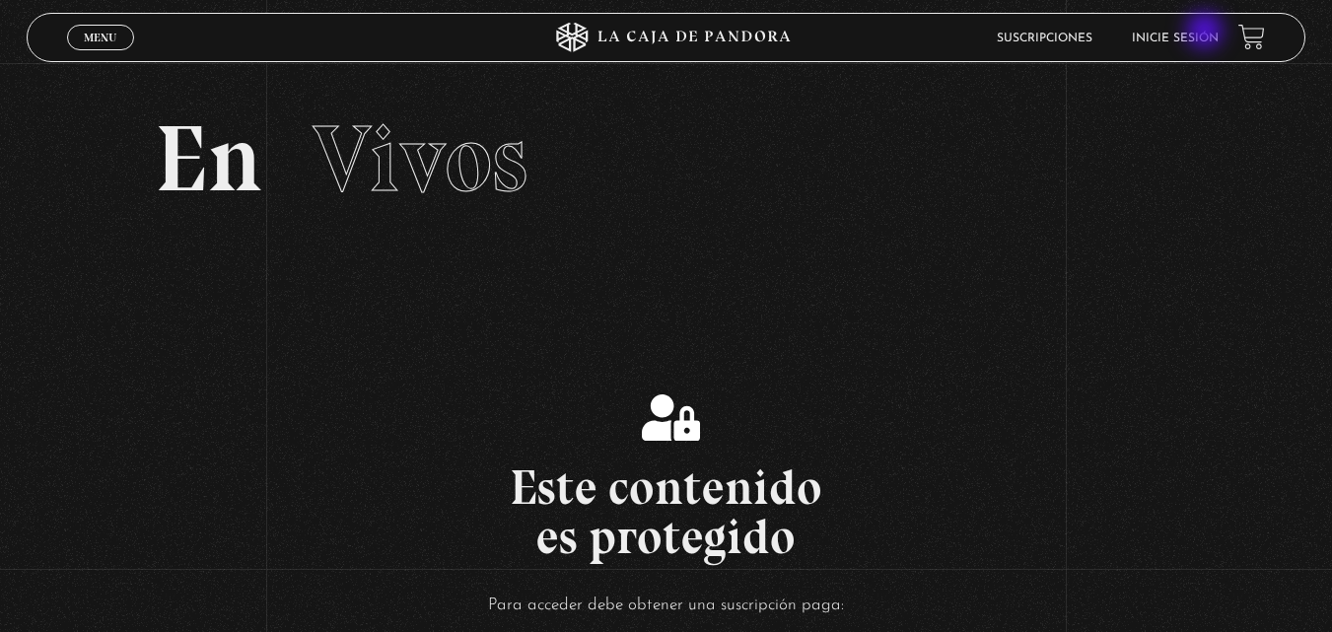
click at [1207, 33] on link "Inicie sesión" at bounding box center [1175, 39] width 87 height 12
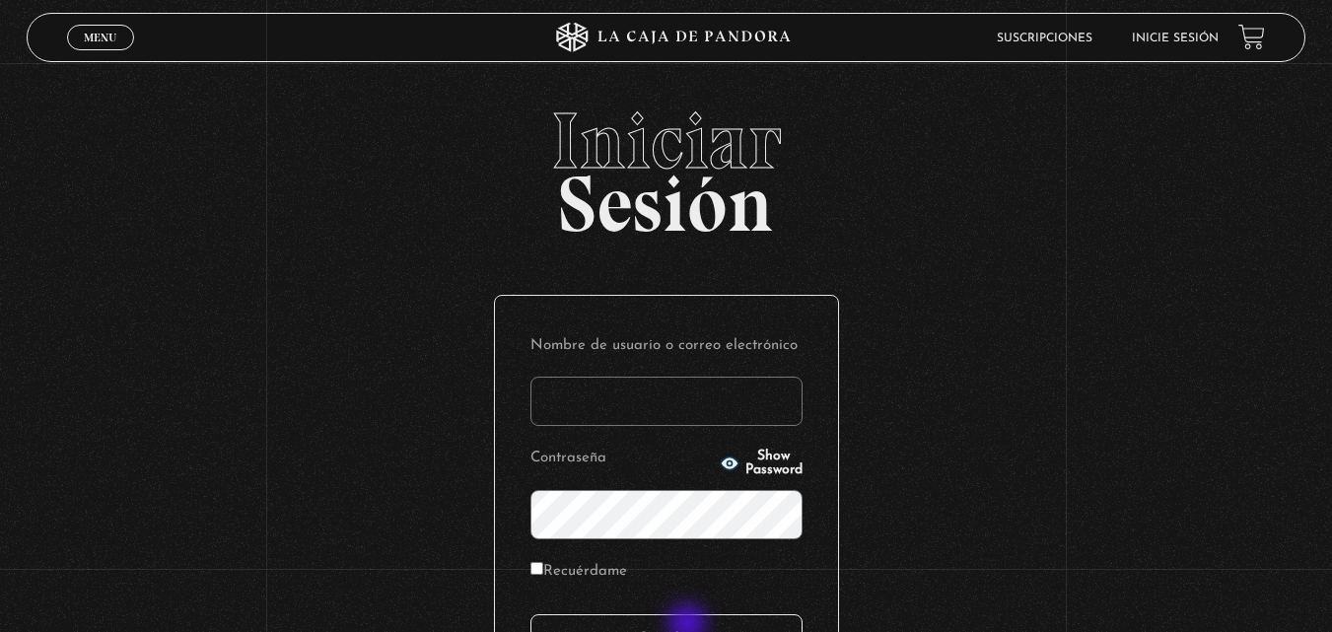
type input "carlomena"
click at [689, 625] on input "Acceder" at bounding box center [666, 638] width 272 height 49
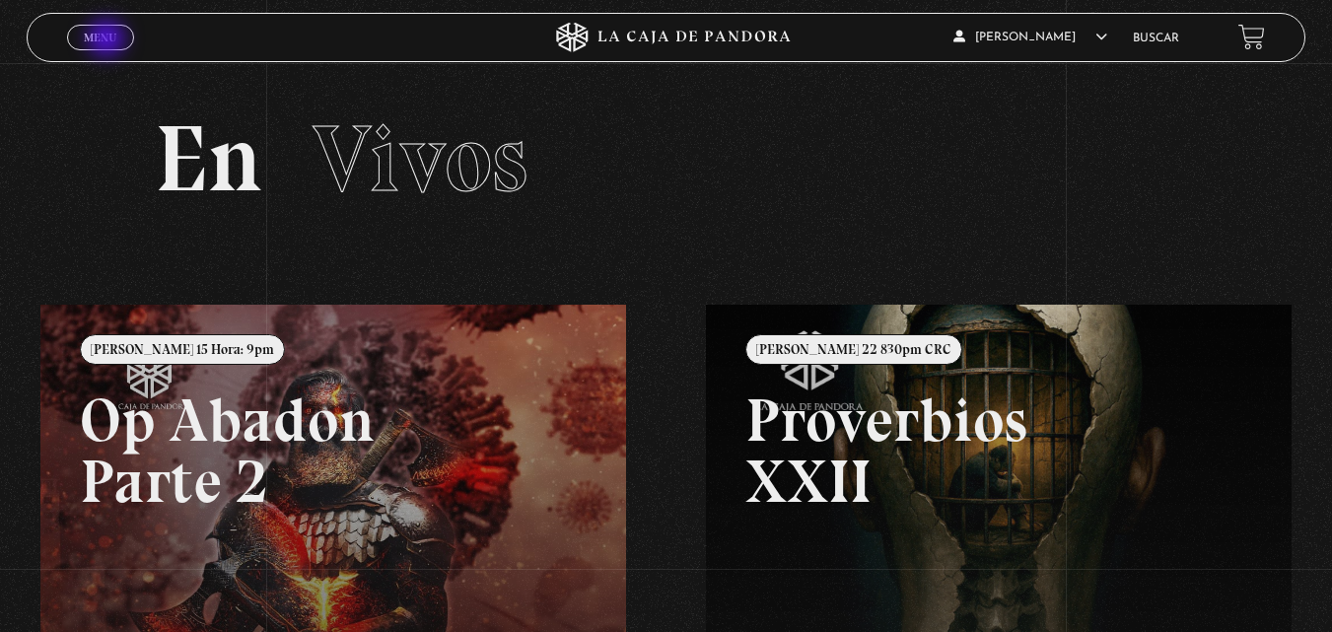
click at [108, 40] on span "Menu" at bounding box center [100, 38] width 33 height 12
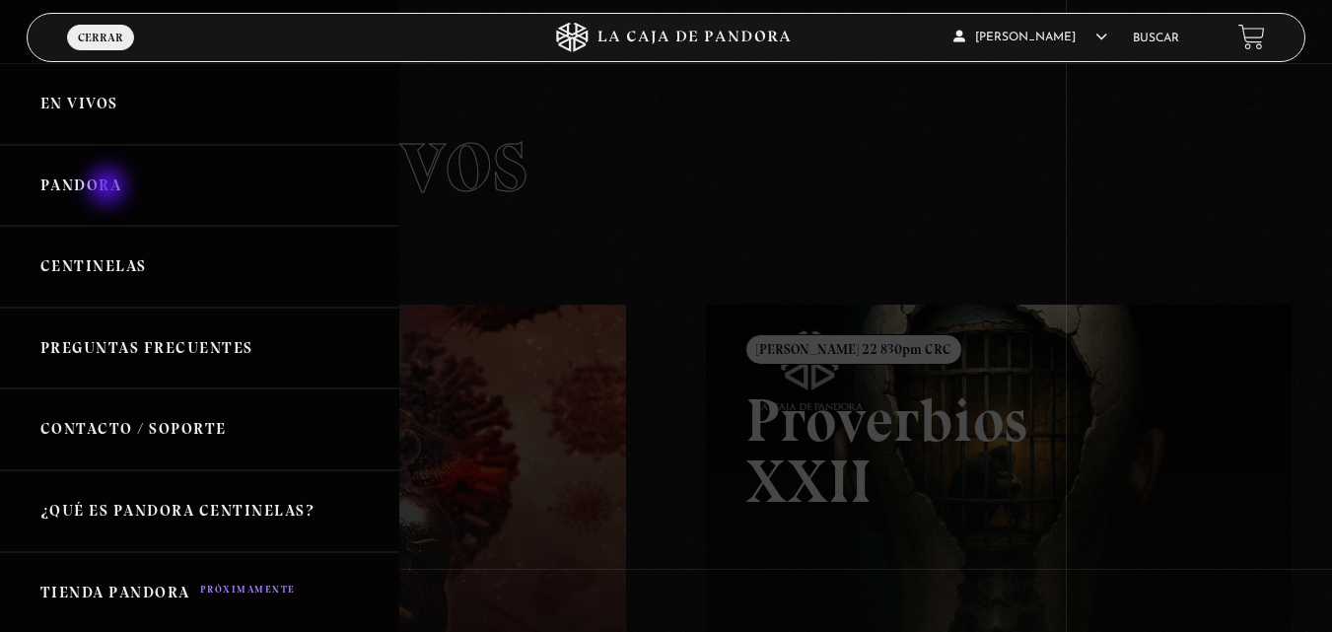
click at [109, 188] on link "Pandora" at bounding box center [199, 186] width 399 height 82
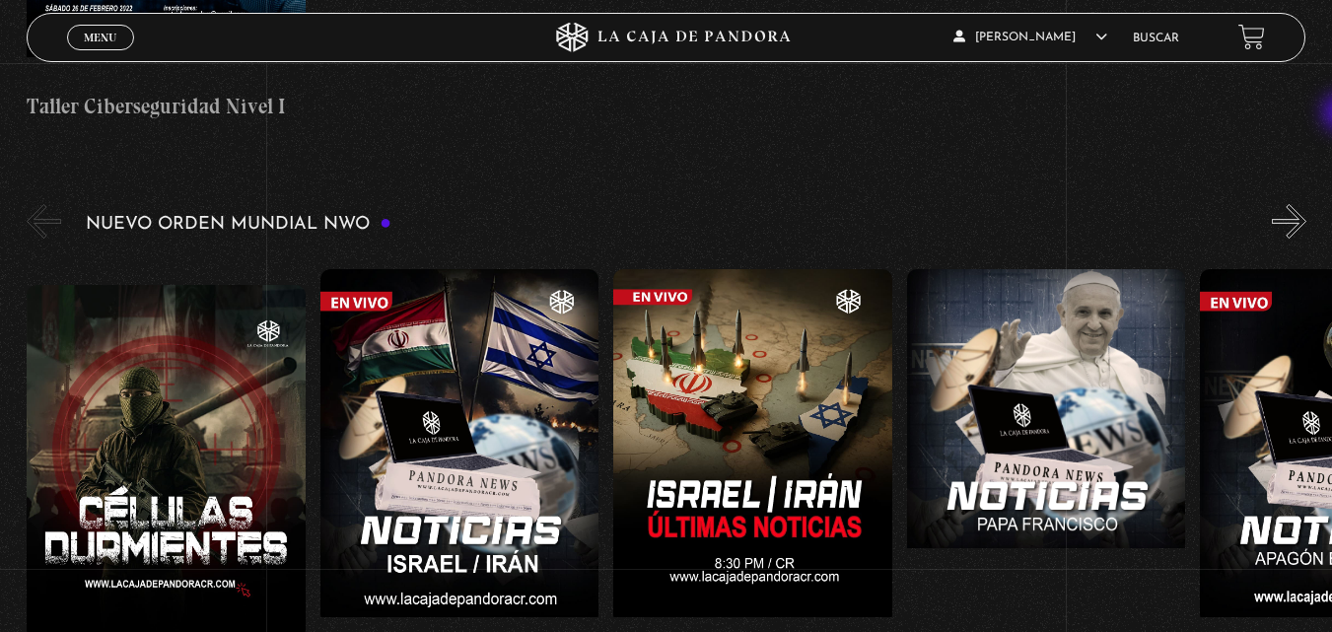
scroll to position [1363, 0]
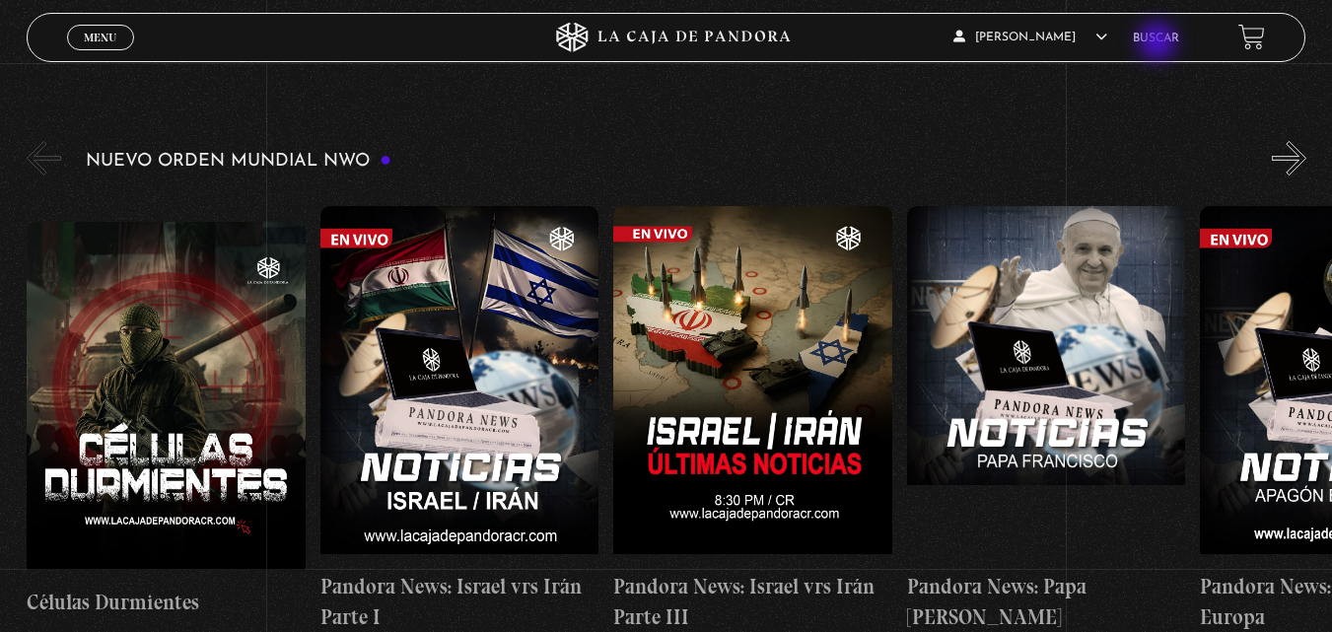
click at [1159, 43] on link "Buscar" at bounding box center [1156, 39] width 46 height 12
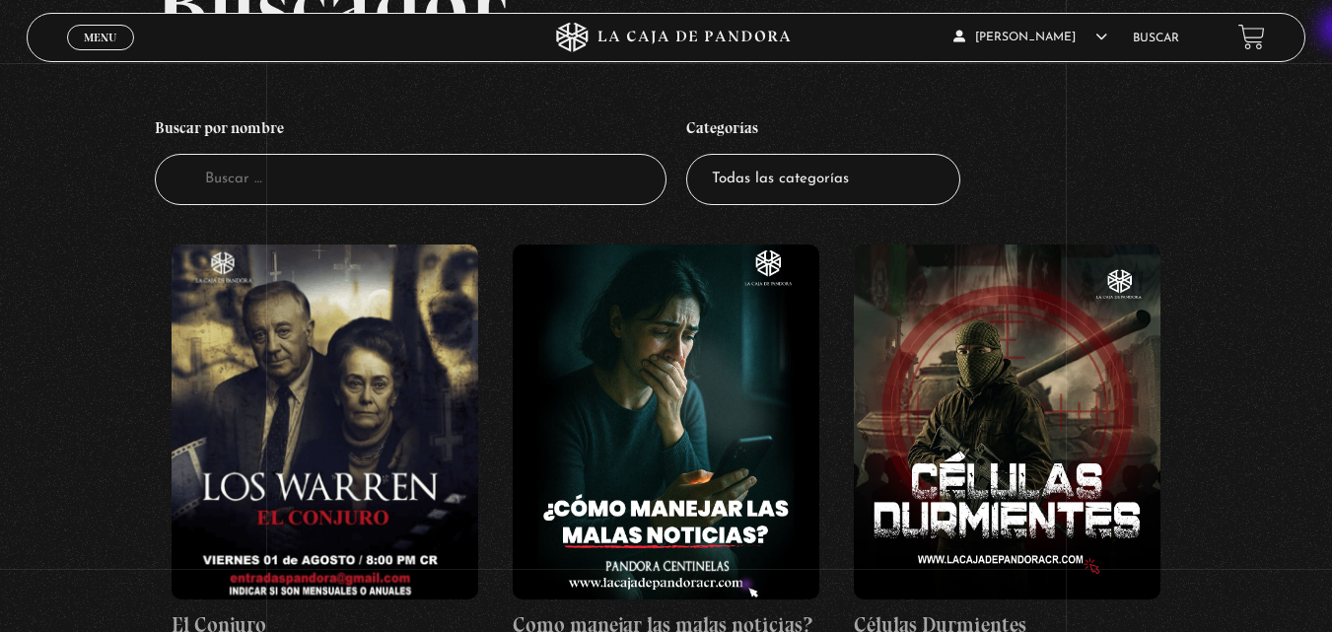
scroll to position [248, 0]
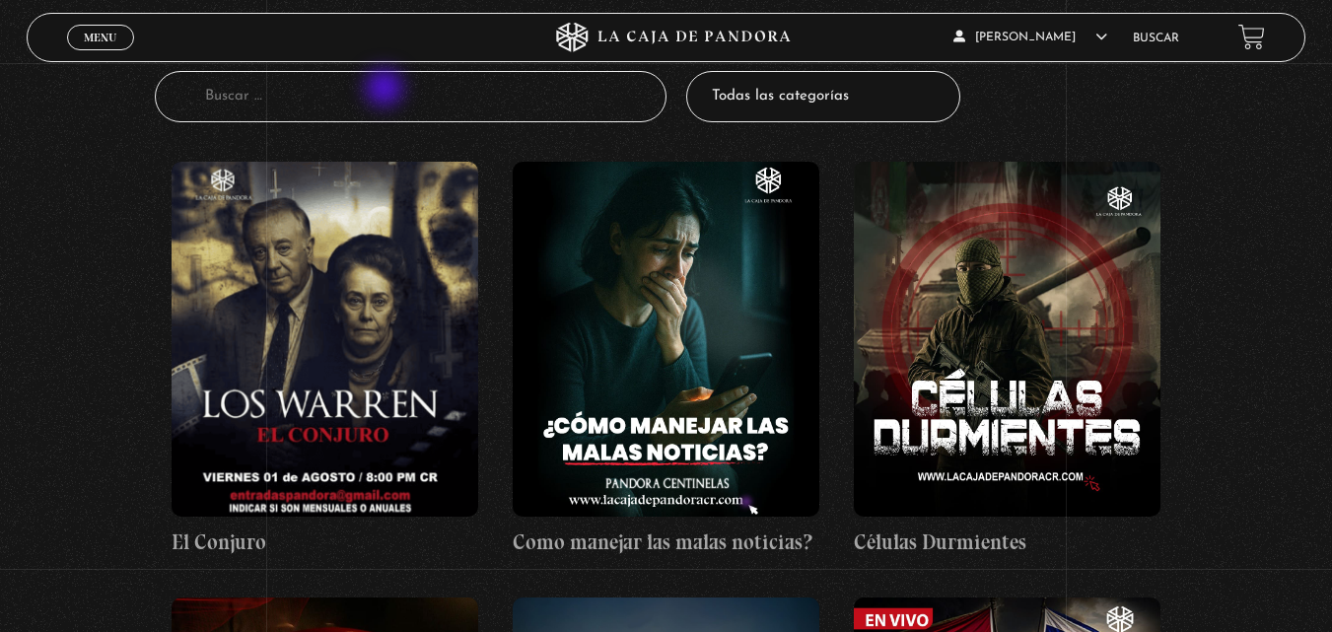
click at [386, 90] on input "Buscador" at bounding box center [411, 97] width 512 height 52
type input "vaticano"
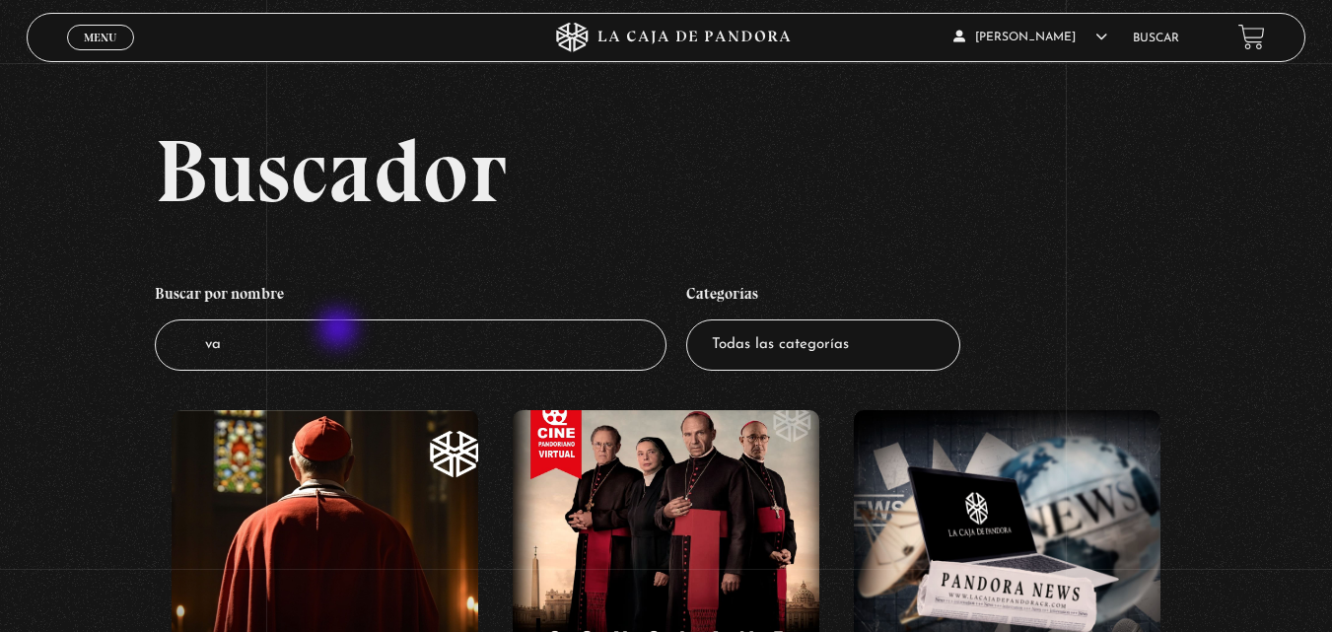
click at [339, 330] on input "va" at bounding box center [411, 345] width 512 height 52
type input "vatica"
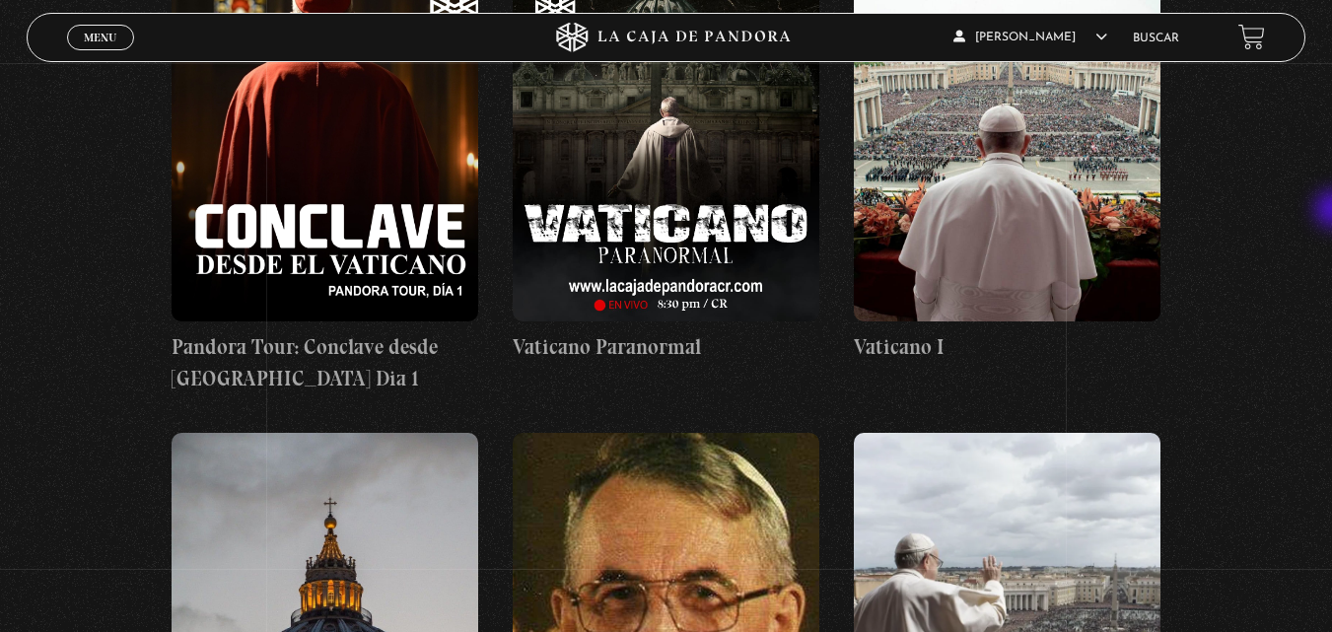
scroll to position [440, 0]
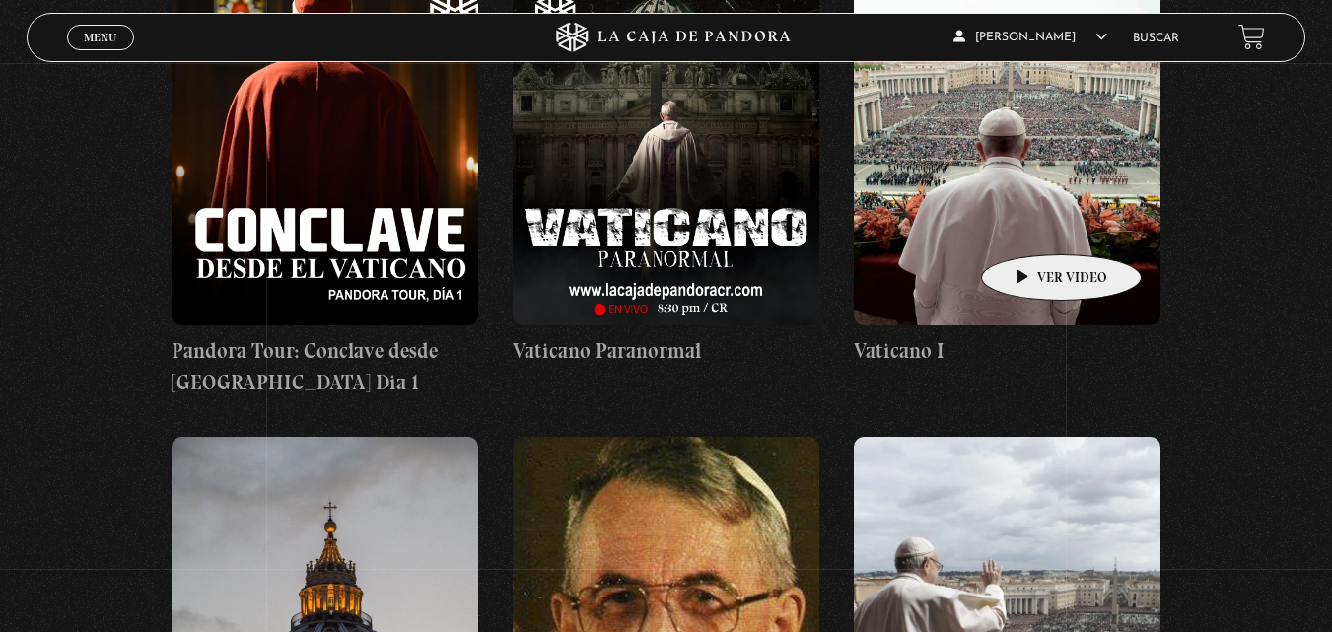
click at [1030, 225] on figure at bounding box center [1007, 147] width 307 height 355
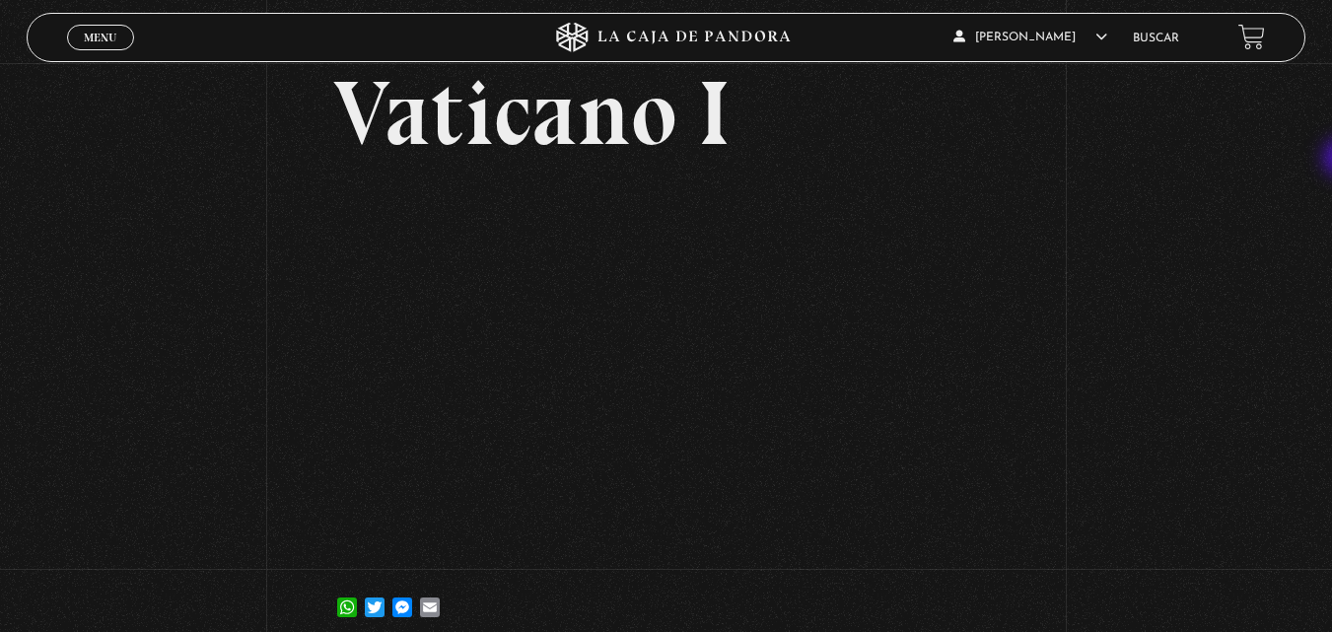
scroll to position [104, 0]
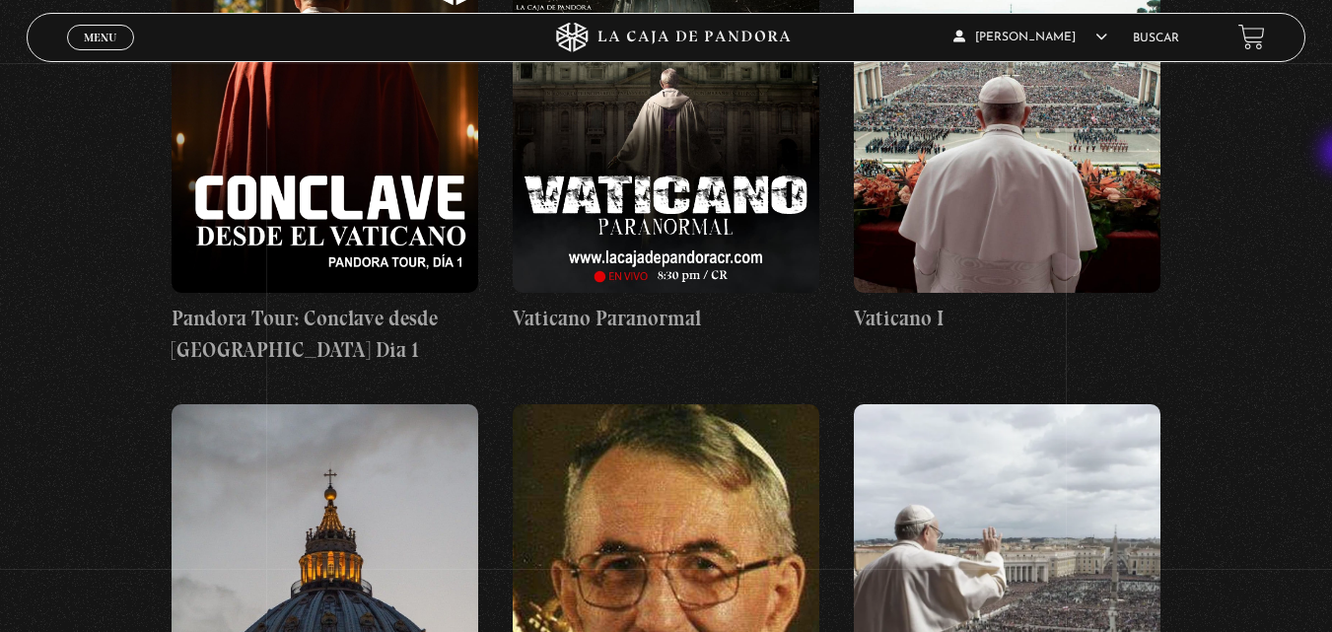
scroll to position [575, 0]
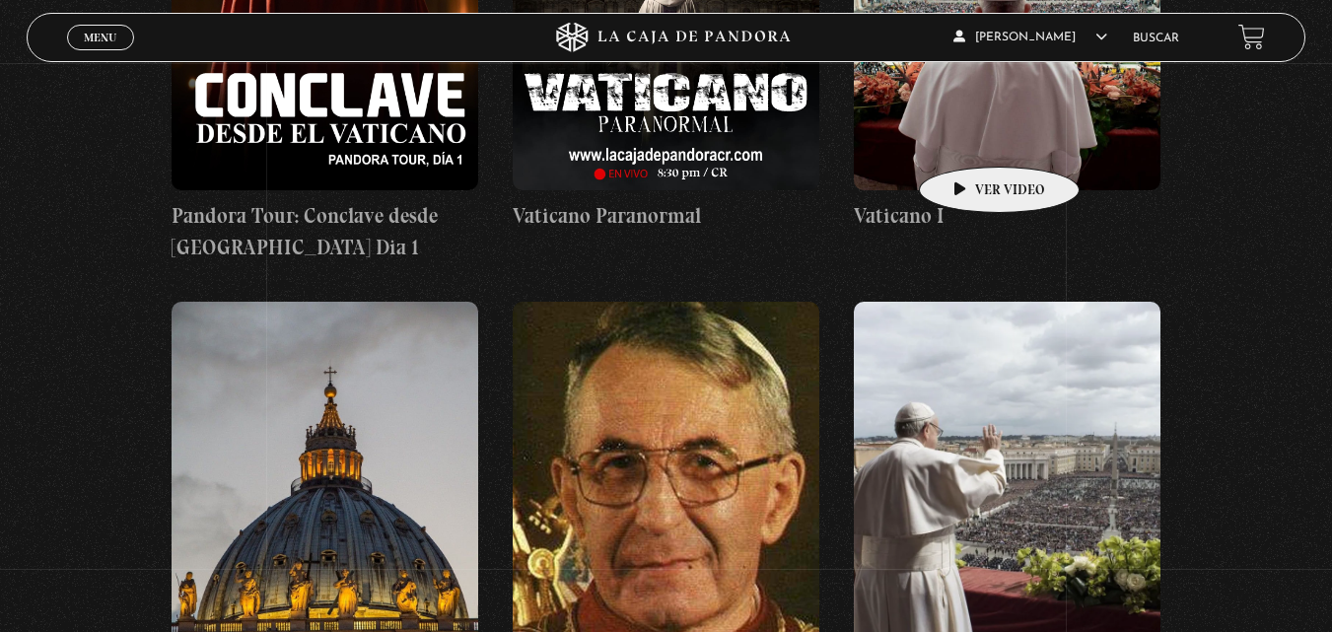
click at [968, 137] on figure at bounding box center [1007, 12] width 307 height 355
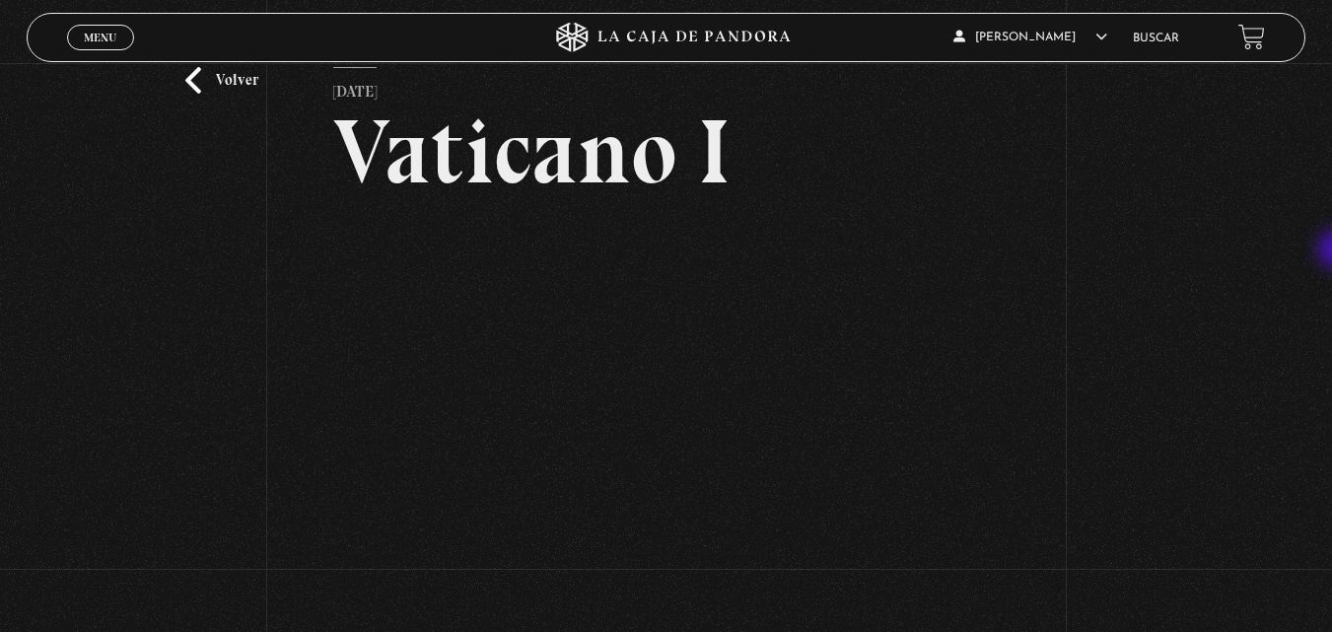
scroll to position [97, 0]
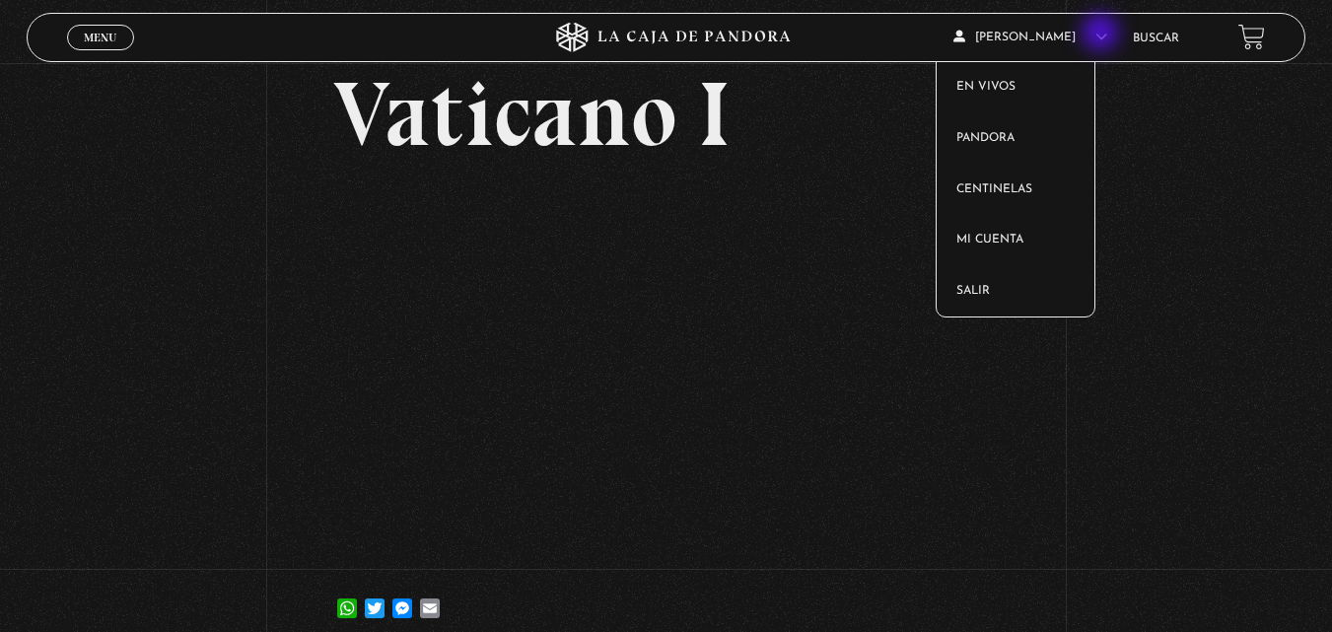
click at [1102, 35] on icon at bounding box center [1101, 37] width 12 height 12
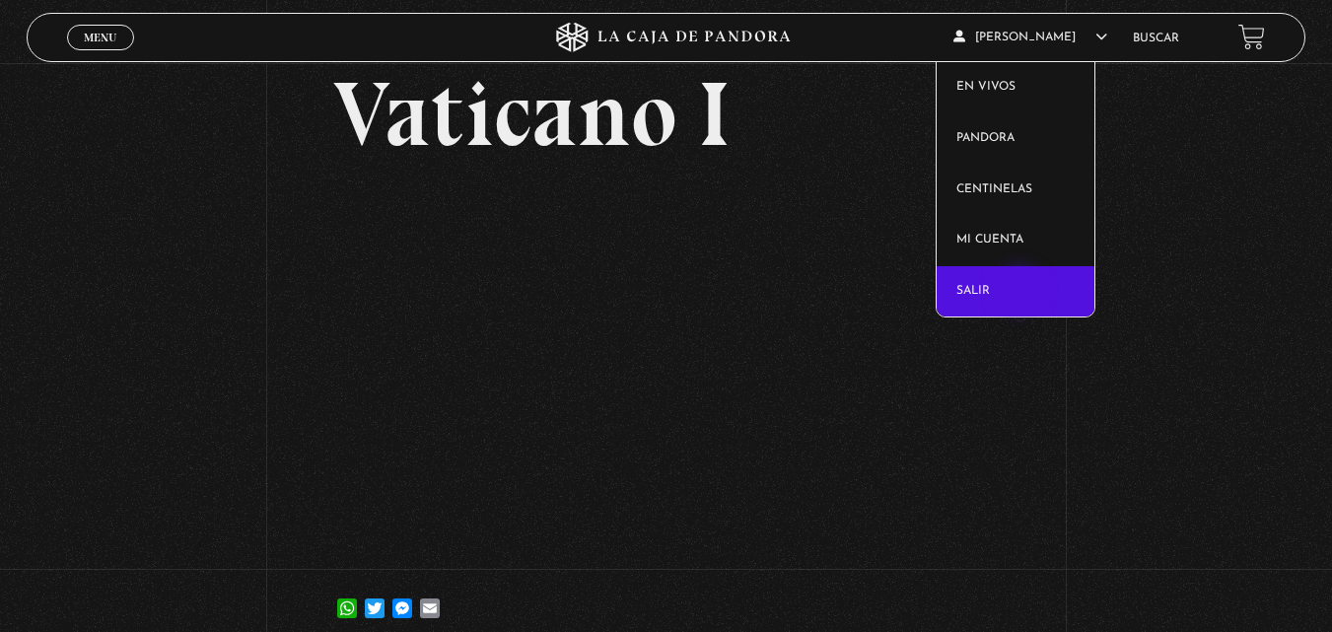
click at [1021, 292] on link "Salir" at bounding box center [1016, 291] width 158 height 51
